Goal: Information Seeking & Learning: Learn about a topic

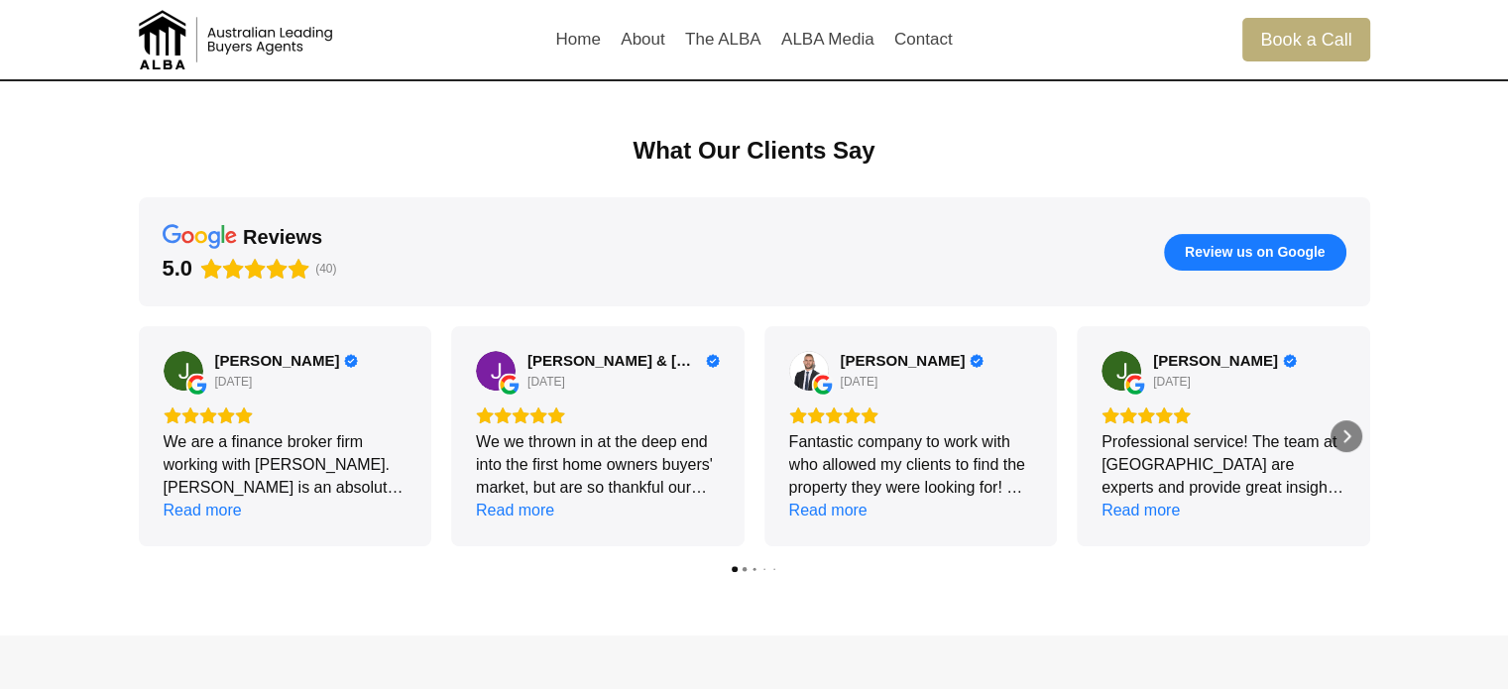
scroll to position [436, 0]
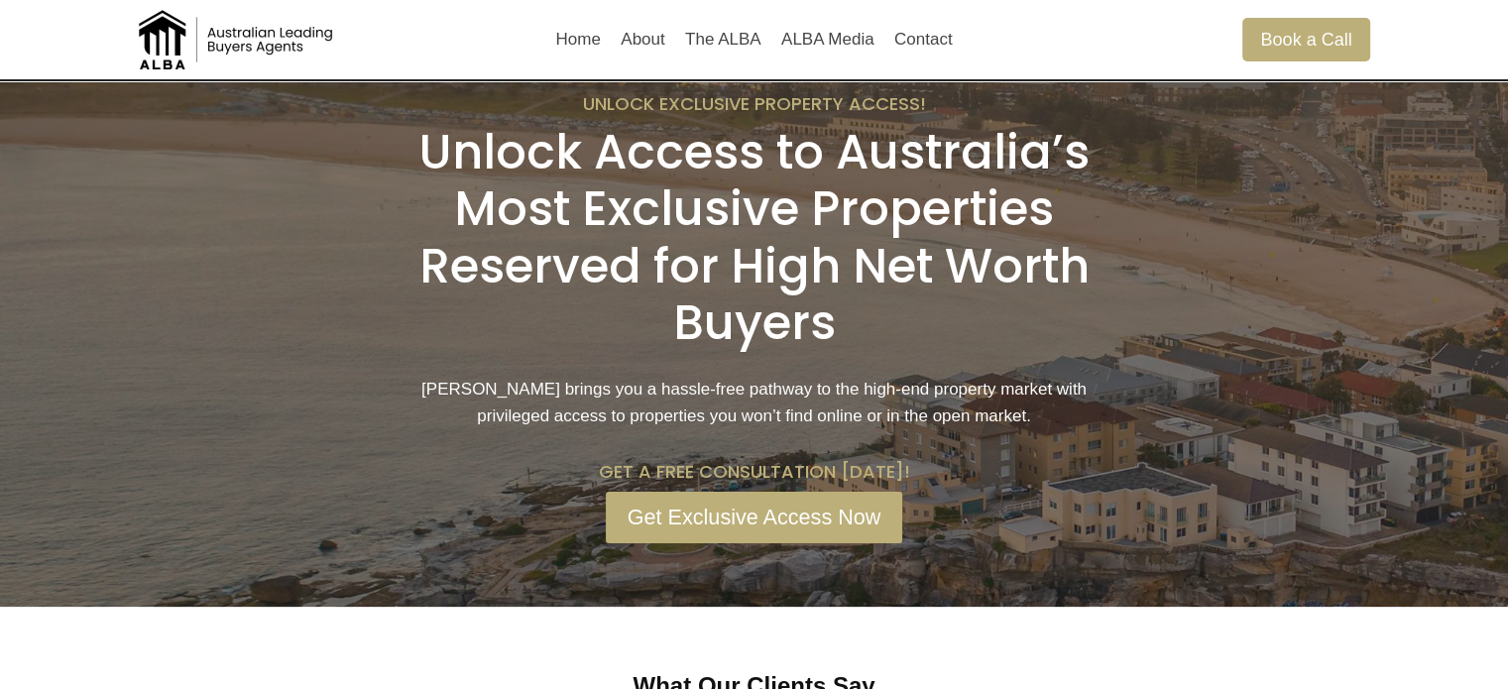
scroll to position [40, 0]
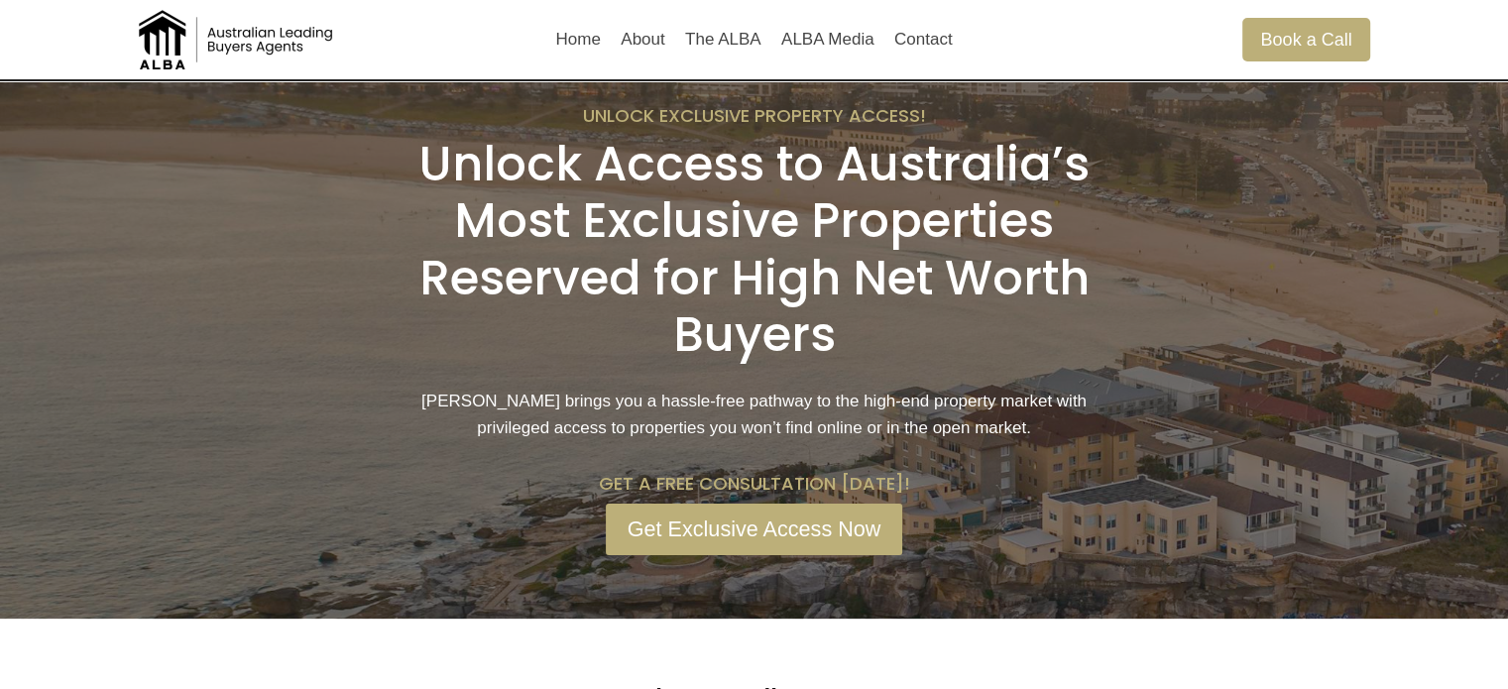
click at [259, 37] on img at bounding box center [238, 39] width 198 height 59
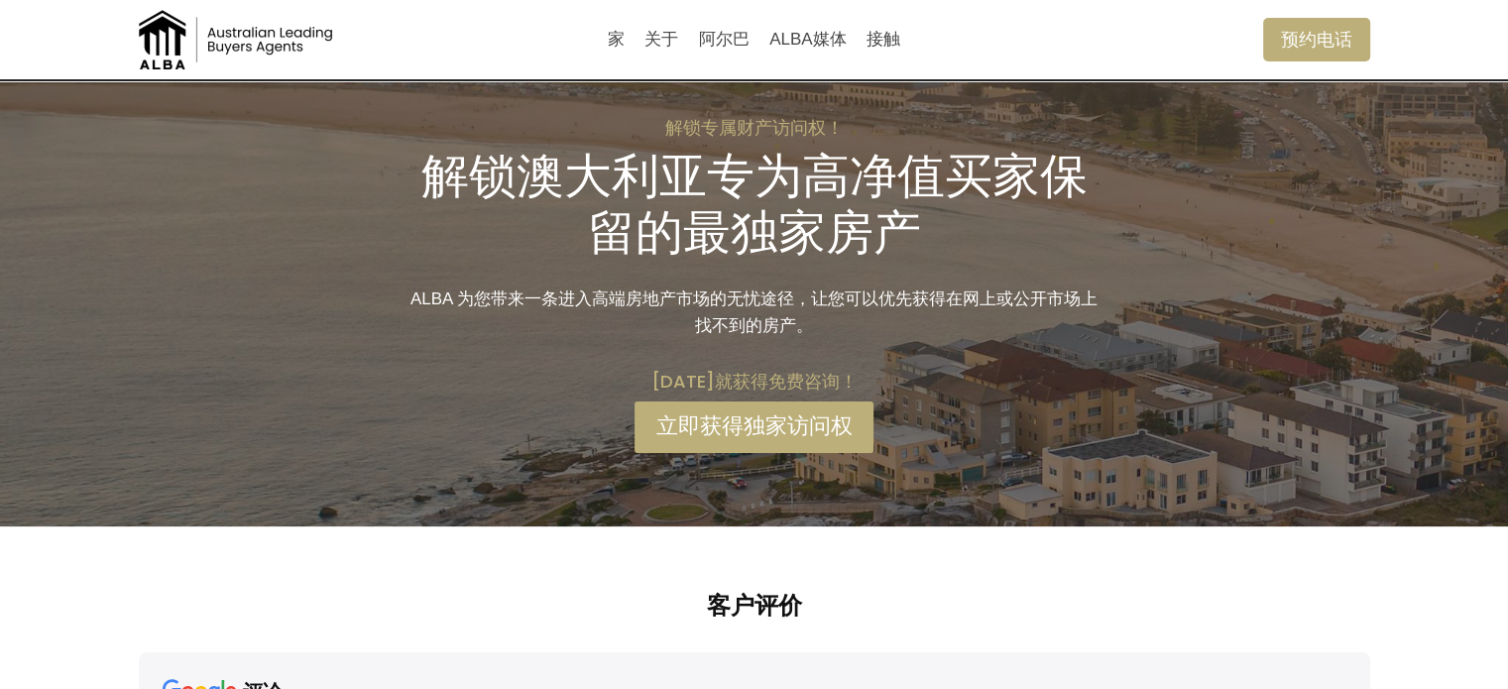
scroll to position [0, 0]
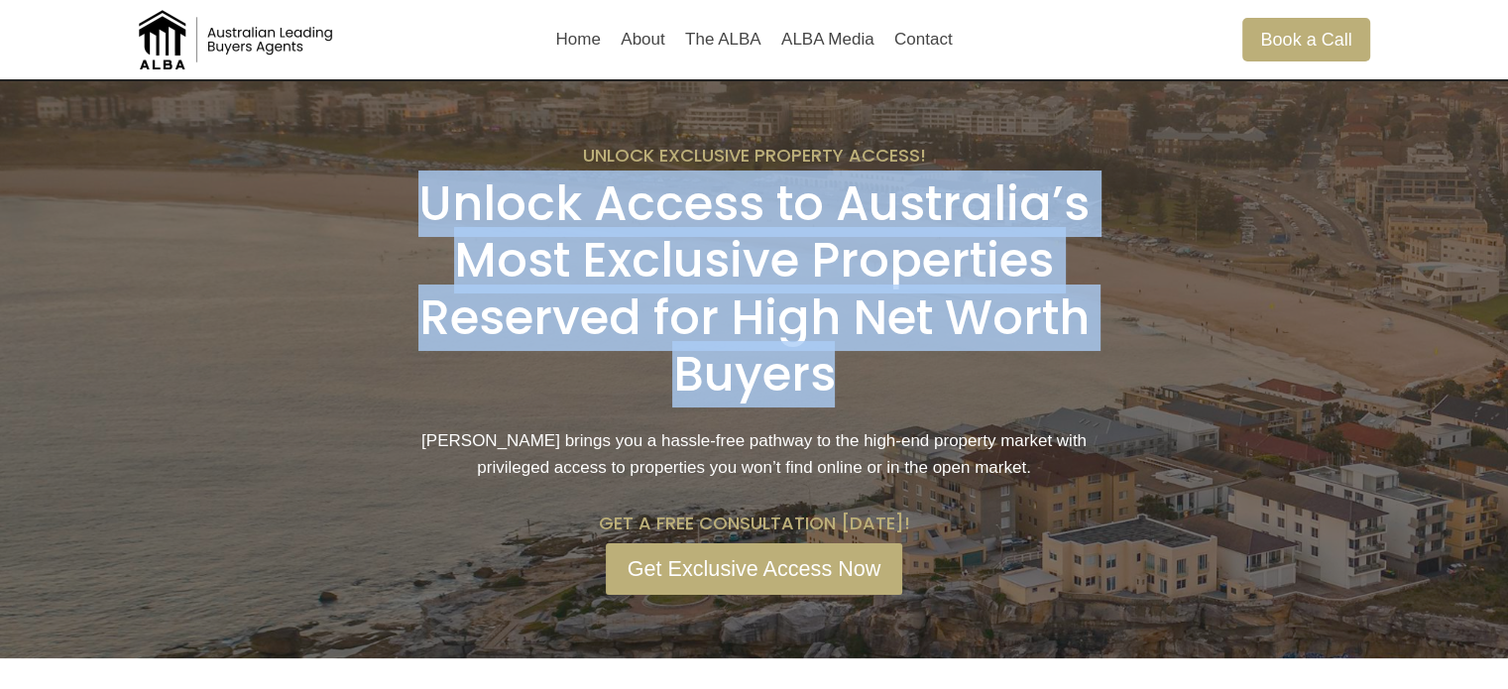
drag, startPoint x: 838, startPoint y: 376, endPoint x: 407, endPoint y: 206, distance: 463.4
click at [407, 206] on h1 "Unlock Access to Australia’s Most Exclusive Properties Reserved for High Net Wo…" at bounding box center [754, 289] width 701 height 228
copy h1 "Unlock Access to Australia’s Most Exclusive Properties Reserved for High Net Wo…"
click at [268, 47] on img at bounding box center [238, 39] width 198 height 59
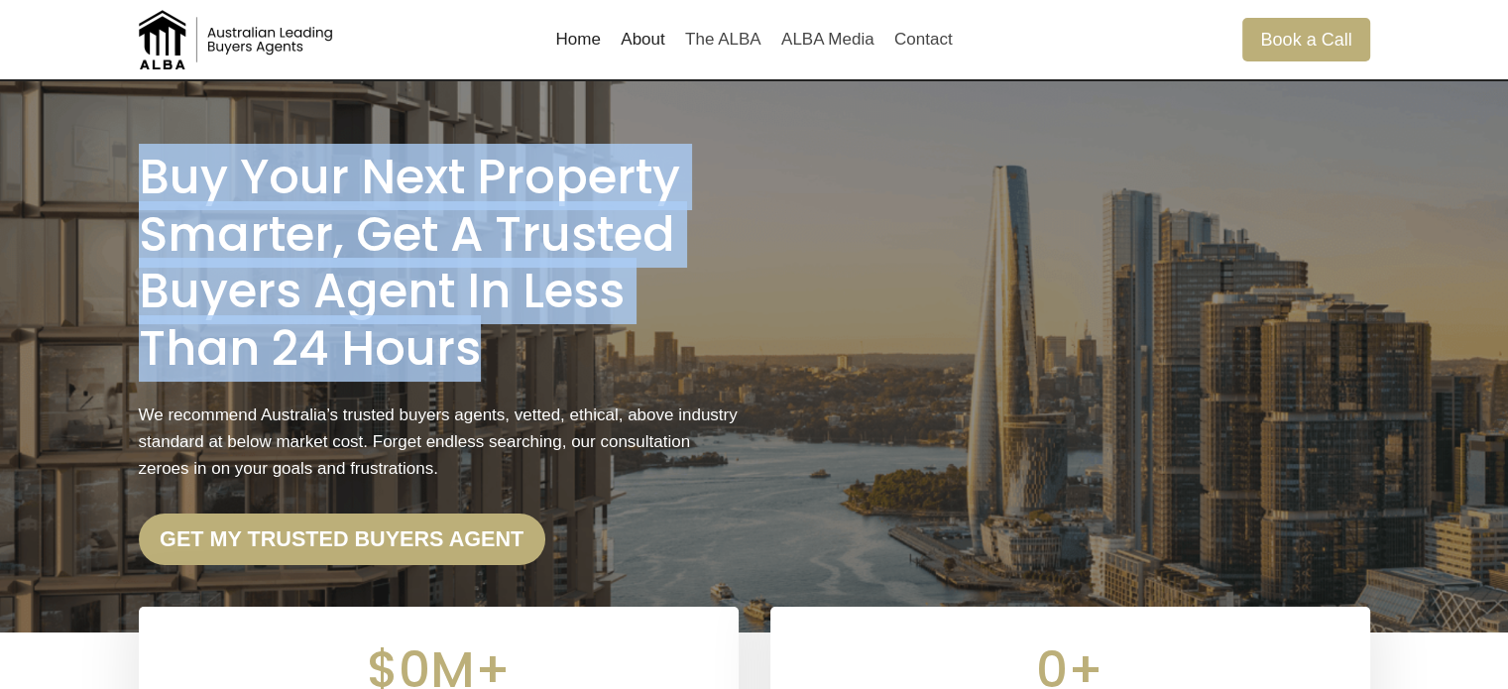
drag, startPoint x: 139, startPoint y: 174, endPoint x: 494, endPoint y: 340, distance: 392.1
click at [494, 340] on h1 "Buy Your Next Property Smarter, Get a Trusted Buyers Agent in less than 24 Hours" at bounding box center [439, 263] width 600 height 228
drag, startPoint x: 419, startPoint y: 268, endPoint x: 233, endPoint y: 245, distance: 187.8
click at [223, 232] on h1 "Buy Your Next Property Smarter, Get a Trusted Buyers Agent in less than 24 Hours" at bounding box center [439, 263] width 600 height 228
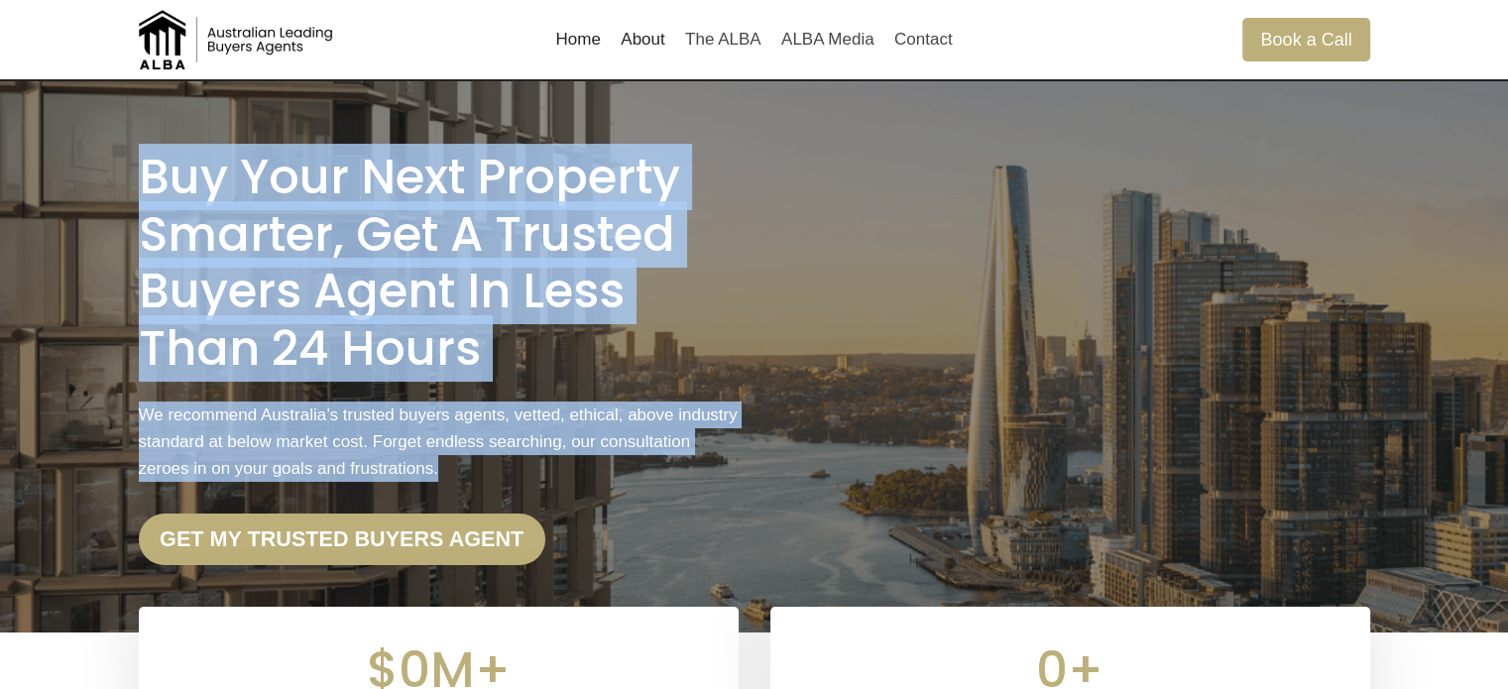
drag, startPoint x: 417, startPoint y: 457, endPoint x: 147, endPoint y: 195, distance: 376.5
click at [147, 195] on div "Buy Your Next Property Smarter, Get a Trusted Buyers Agent in less than 24 Hour…" at bounding box center [439, 357] width 600 height 416
copy div "Buy Your Next Property Smarter, Get a Trusted Buyers Agent in less than 24 Hour…"
